Goal: Transaction & Acquisition: Obtain resource

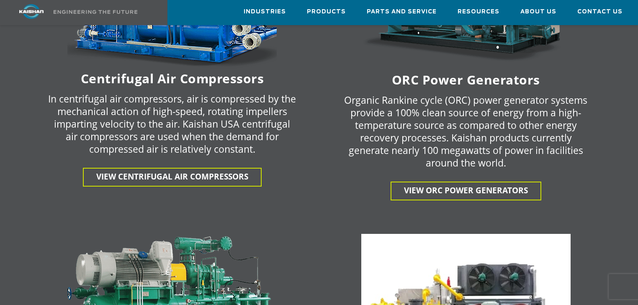
scroll to position [1573, 0]
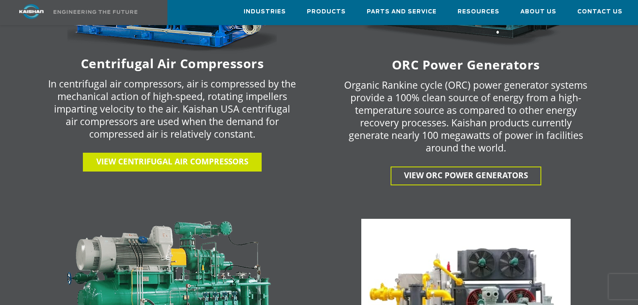
click at [229, 156] on span "View centrifugal air compressors" at bounding box center [172, 161] width 152 height 11
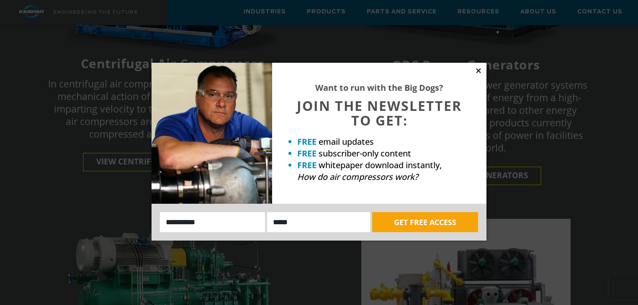
click at [476, 69] on icon at bounding box center [478, 70] width 5 height 5
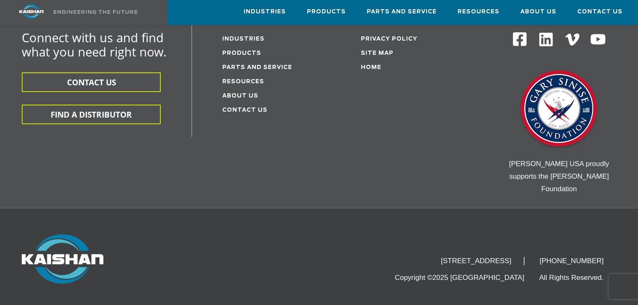
scroll to position [2557, 0]
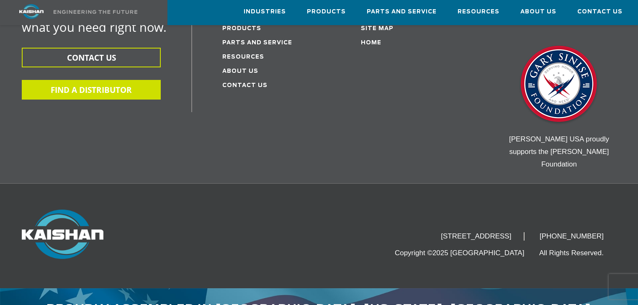
click at [104, 80] on button "FIND A DISTRIBUTOR" at bounding box center [91, 90] width 139 height 20
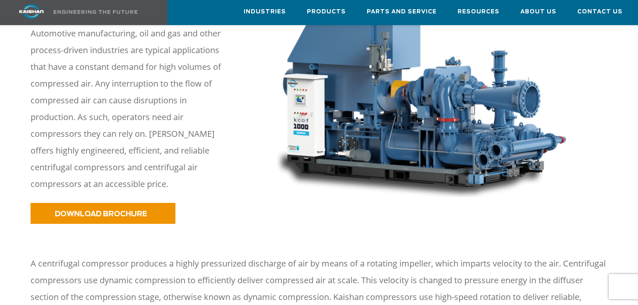
scroll to position [201, 0]
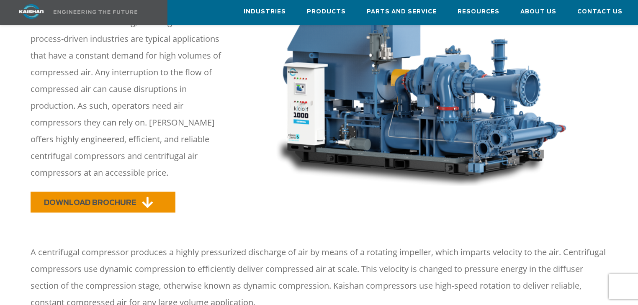
click at [141, 192] on link "DOWNLOAD BROCHURE" at bounding box center [103, 202] width 145 height 21
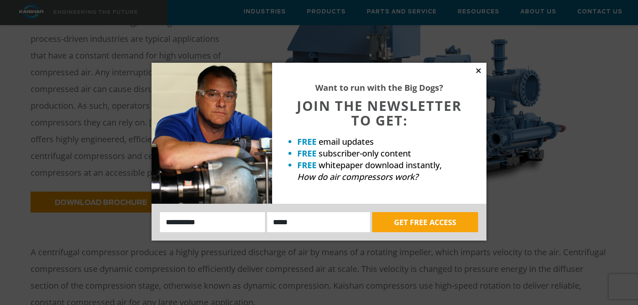
click at [478, 70] on icon at bounding box center [478, 70] width 5 height 5
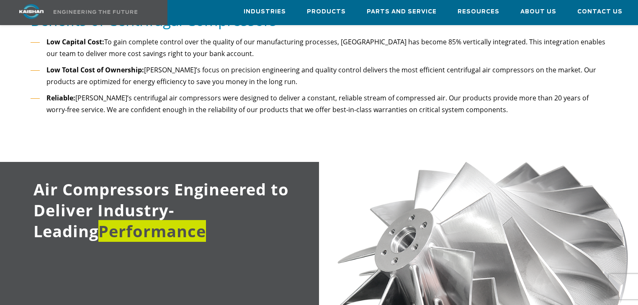
scroll to position [536, 0]
